Goal: Find specific page/section: Find specific page/section

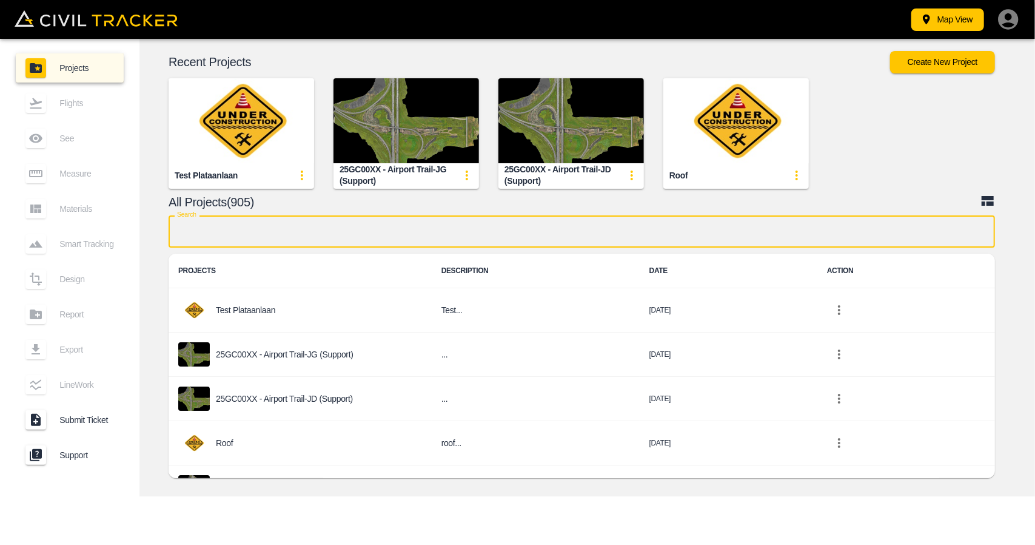
click at [455, 230] on input "text" at bounding box center [582, 231] width 827 height 32
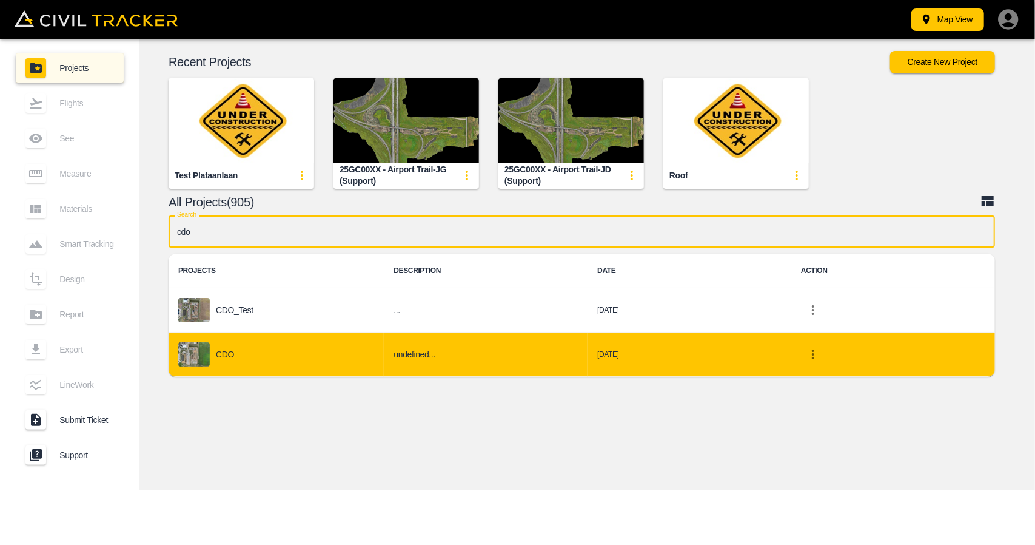
type input "cdo"
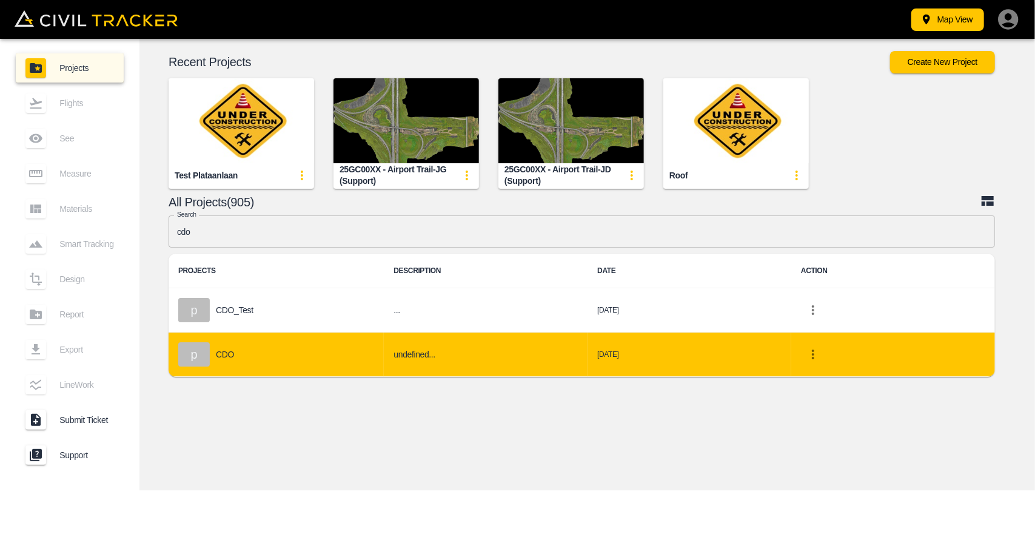
click at [273, 346] on div "p CDO" at bounding box center [276, 354] width 196 height 24
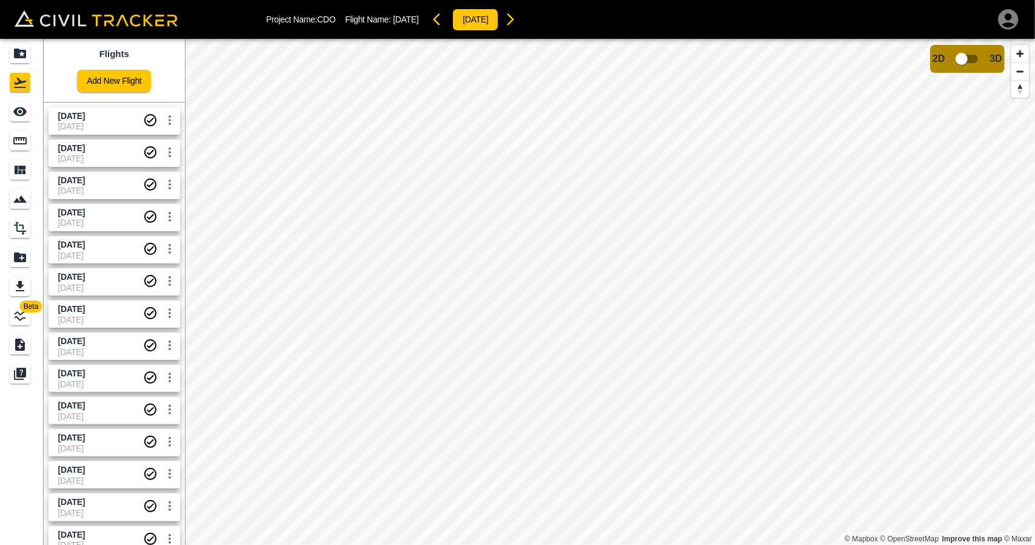
click at [82, 129] on span "[DATE]" at bounding box center [100, 126] width 85 height 10
click at [67, 116] on span "[DATE]" at bounding box center [71, 116] width 27 height 10
click at [13, 142] on icon "Measure" at bounding box center [20, 140] width 15 height 15
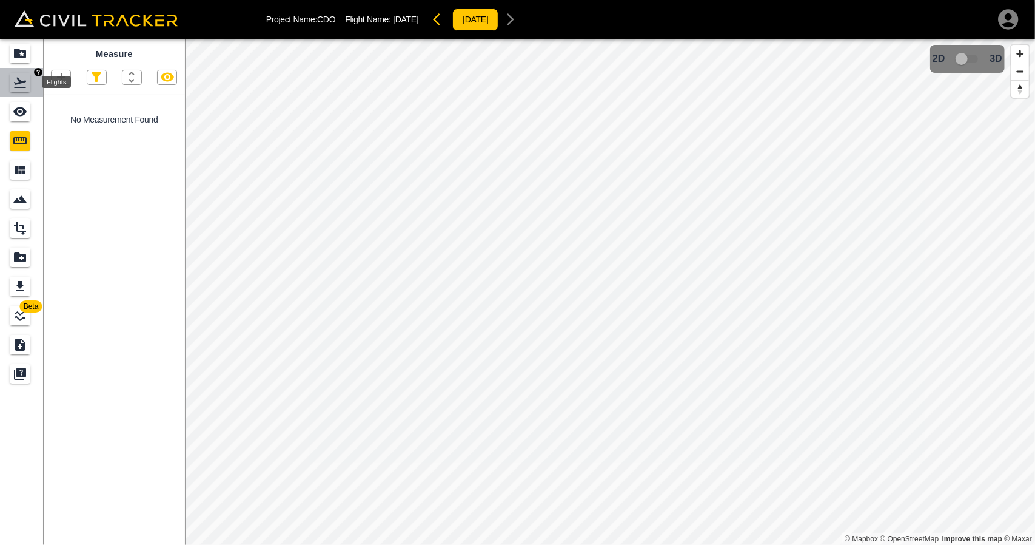
click at [25, 82] on icon "Flights" at bounding box center [20, 83] width 12 height 10
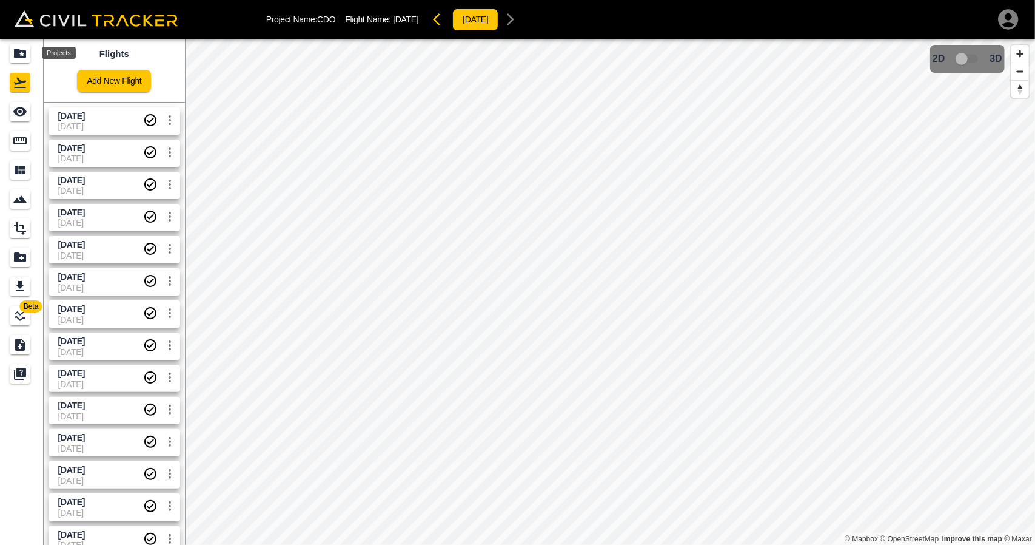
click at [27, 50] on icon "Projects" at bounding box center [20, 53] width 15 height 15
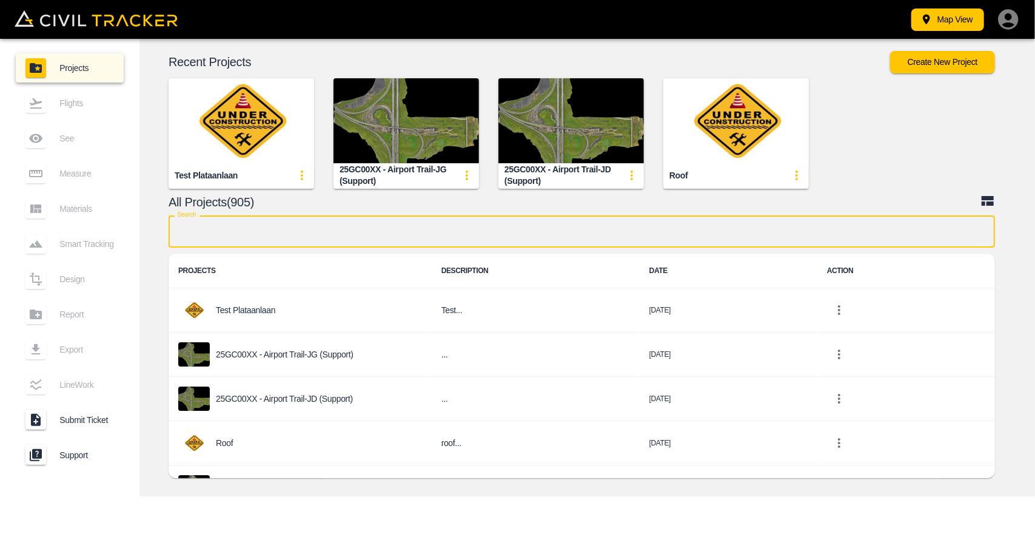
click at [277, 232] on input "text" at bounding box center [582, 231] width 827 height 32
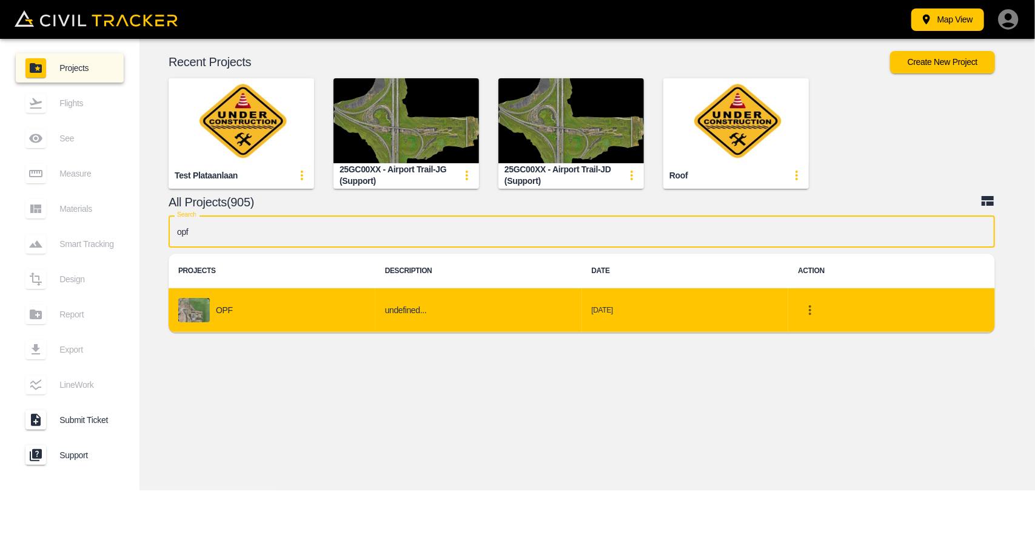
type input "opf"
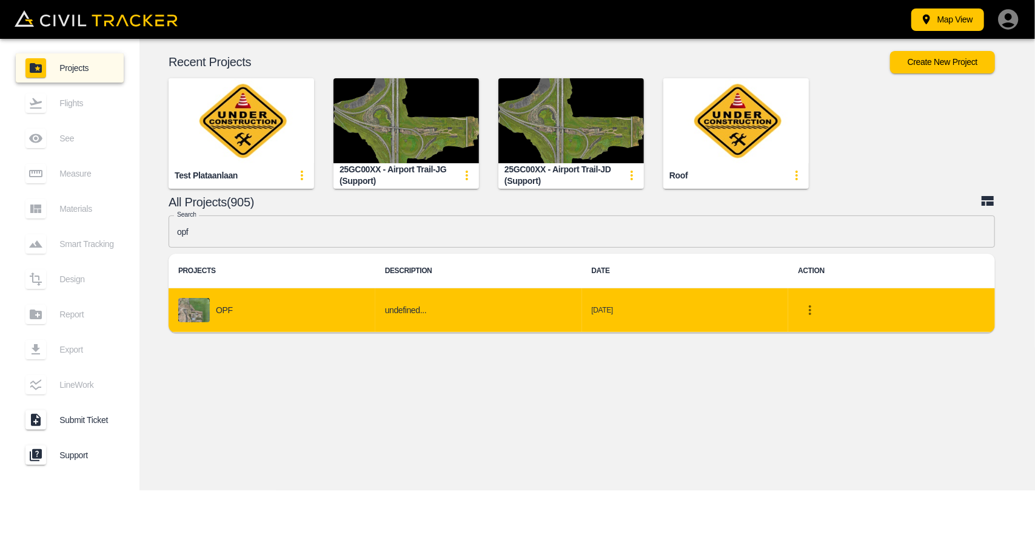
click at [250, 312] on div "OPF" at bounding box center [271, 310] width 187 height 24
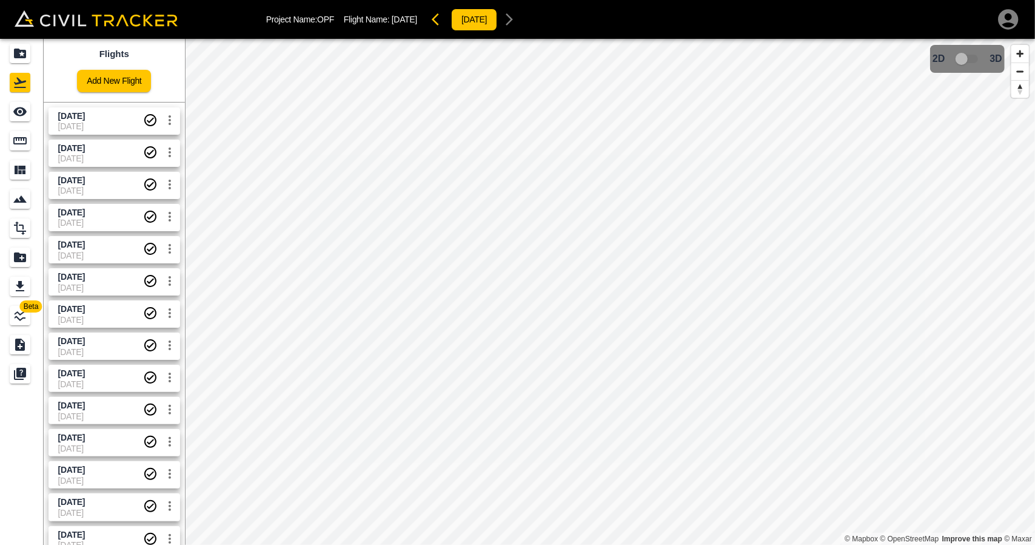
click at [76, 137] on div "[DATE] [DATE]" at bounding box center [112, 151] width 136 height 32
click at [72, 126] on span "[DATE]" at bounding box center [100, 126] width 85 height 10
click at [19, 115] on icon "See" at bounding box center [19, 111] width 13 height 9
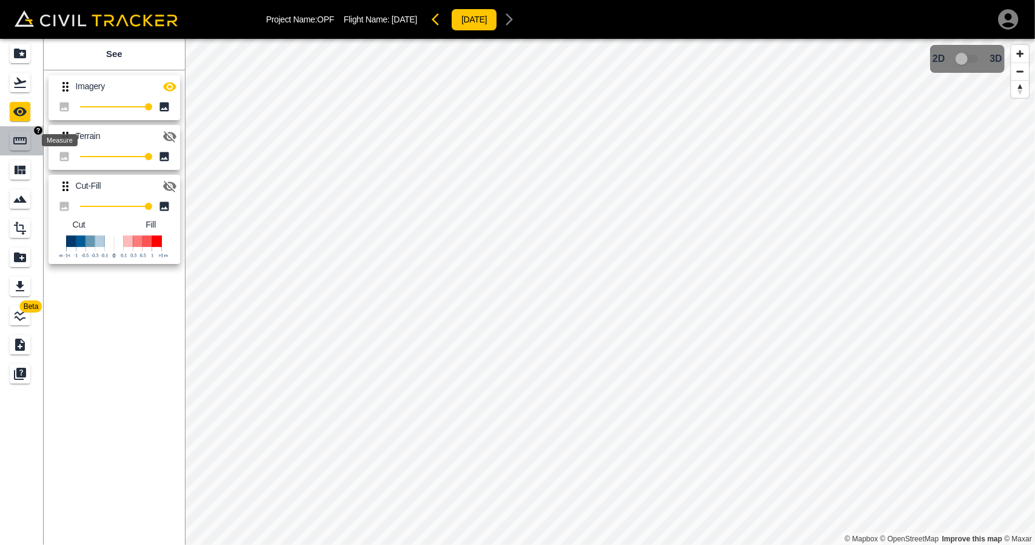
click at [22, 136] on icon "Measure" at bounding box center [20, 140] width 15 height 15
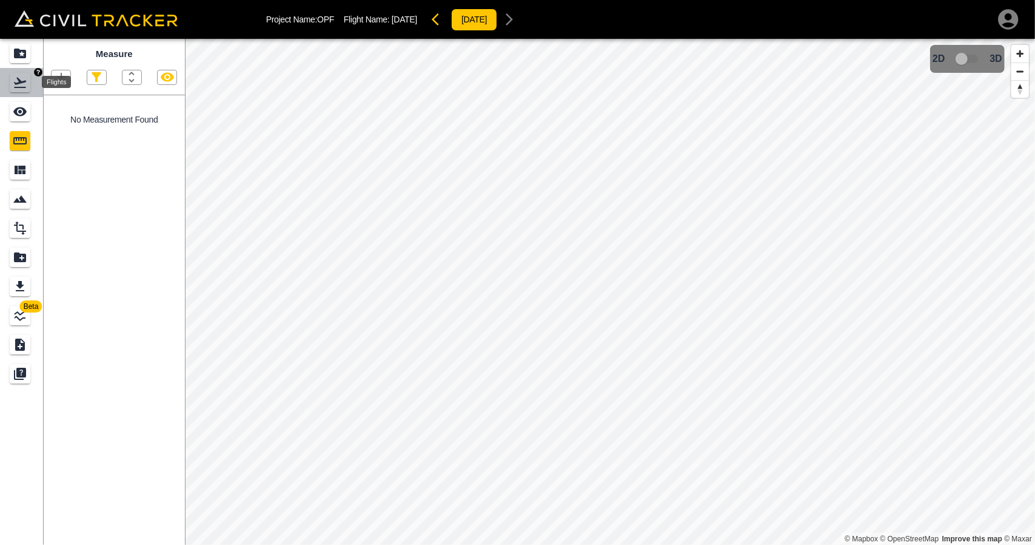
click at [25, 86] on icon "Flights" at bounding box center [20, 82] width 15 height 15
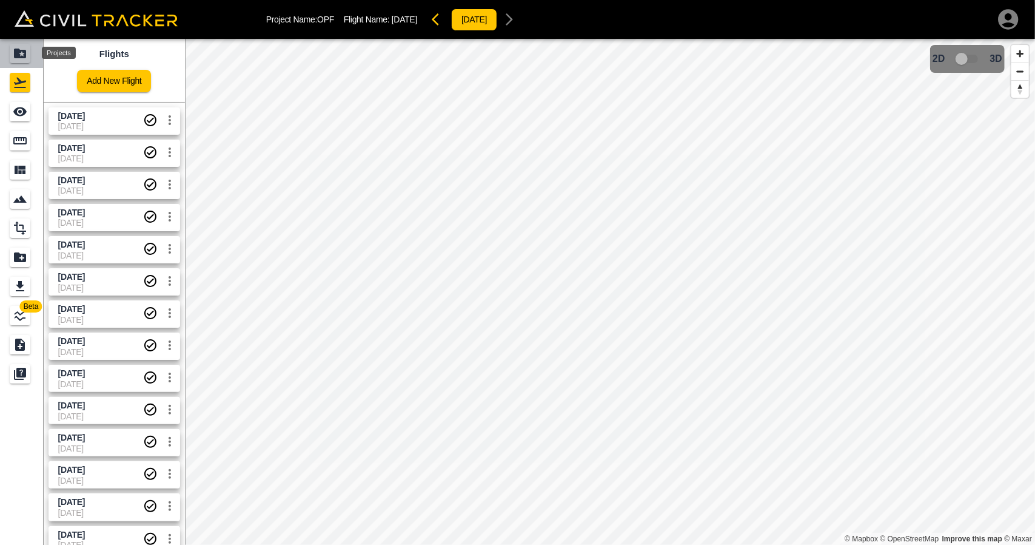
click at [24, 60] on icon "Projects" at bounding box center [20, 53] width 15 height 15
